Goal: Task Accomplishment & Management: Complete application form

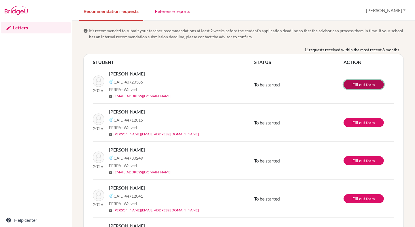
click at [361, 82] on link "Fill out form" at bounding box center [363, 84] width 40 height 9
click at [348, 84] on link "Fill out form" at bounding box center [363, 84] width 40 height 9
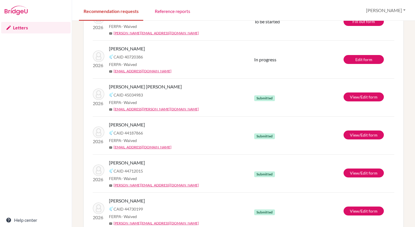
scroll to position [268, 0]
